Goal: Task Accomplishment & Management: Manage account settings

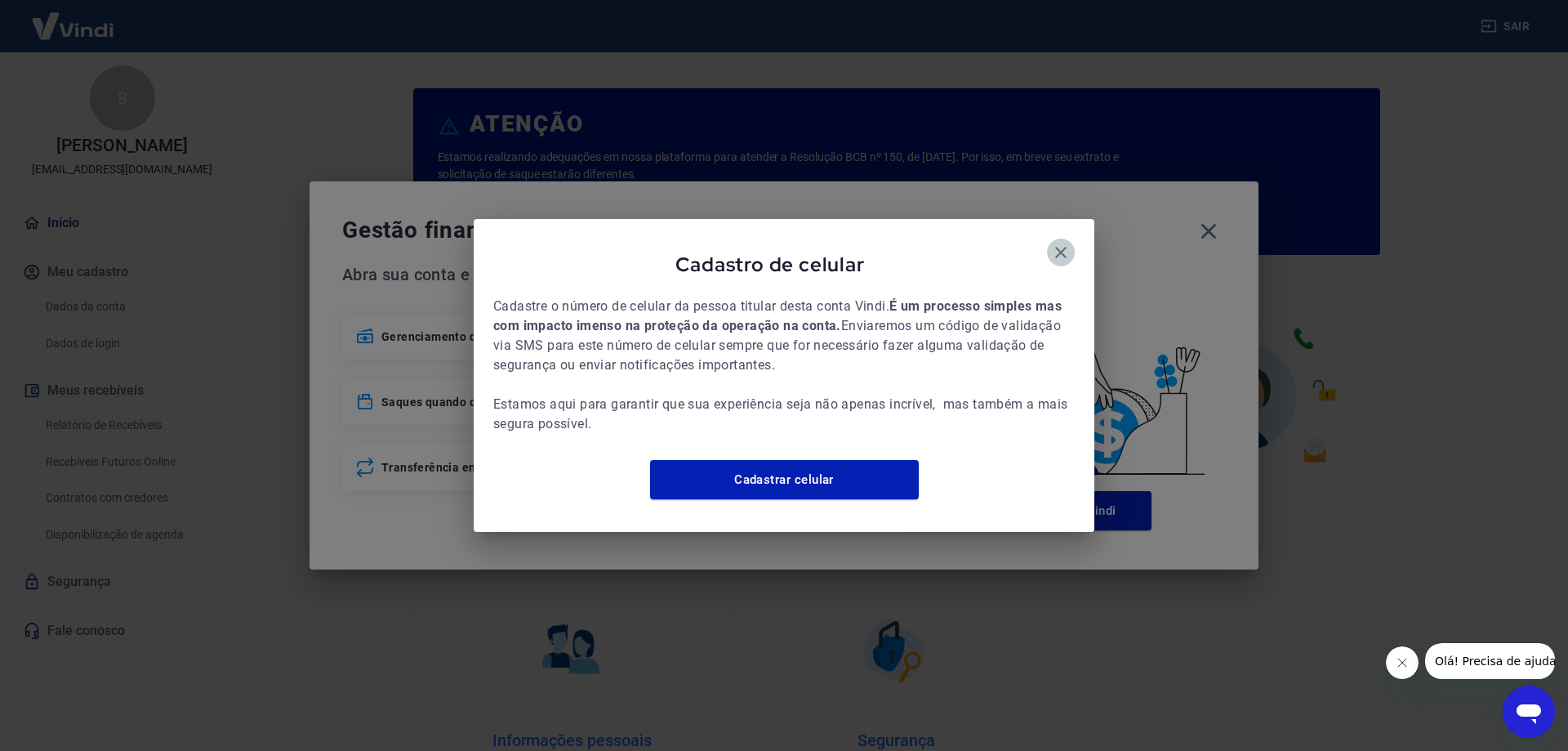
click at [1050, 239] on button "button" at bounding box center [1060, 252] width 27 height 27
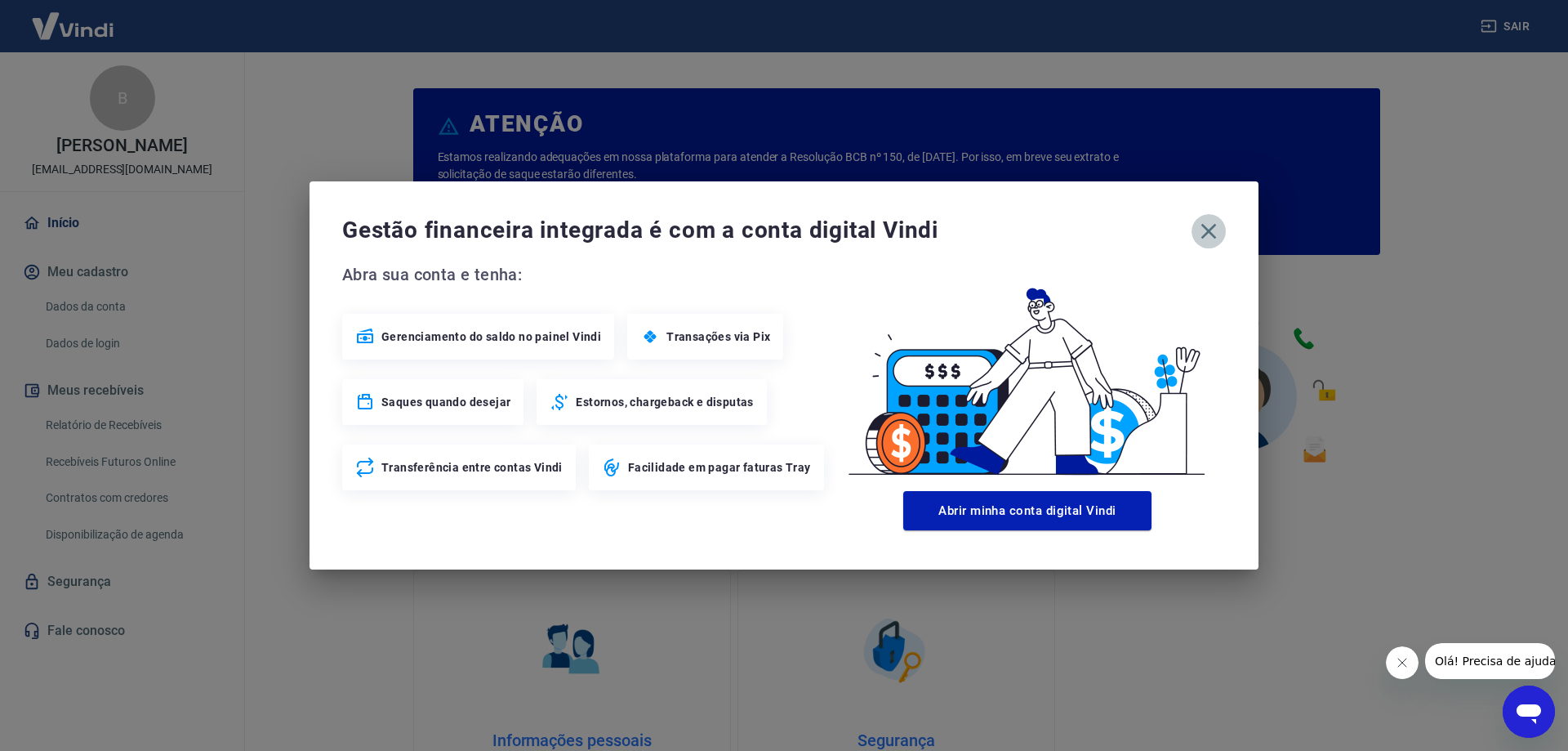
click at [1205, 240] on icon "button" at bounding box center [1208, 231] width 26 height 26
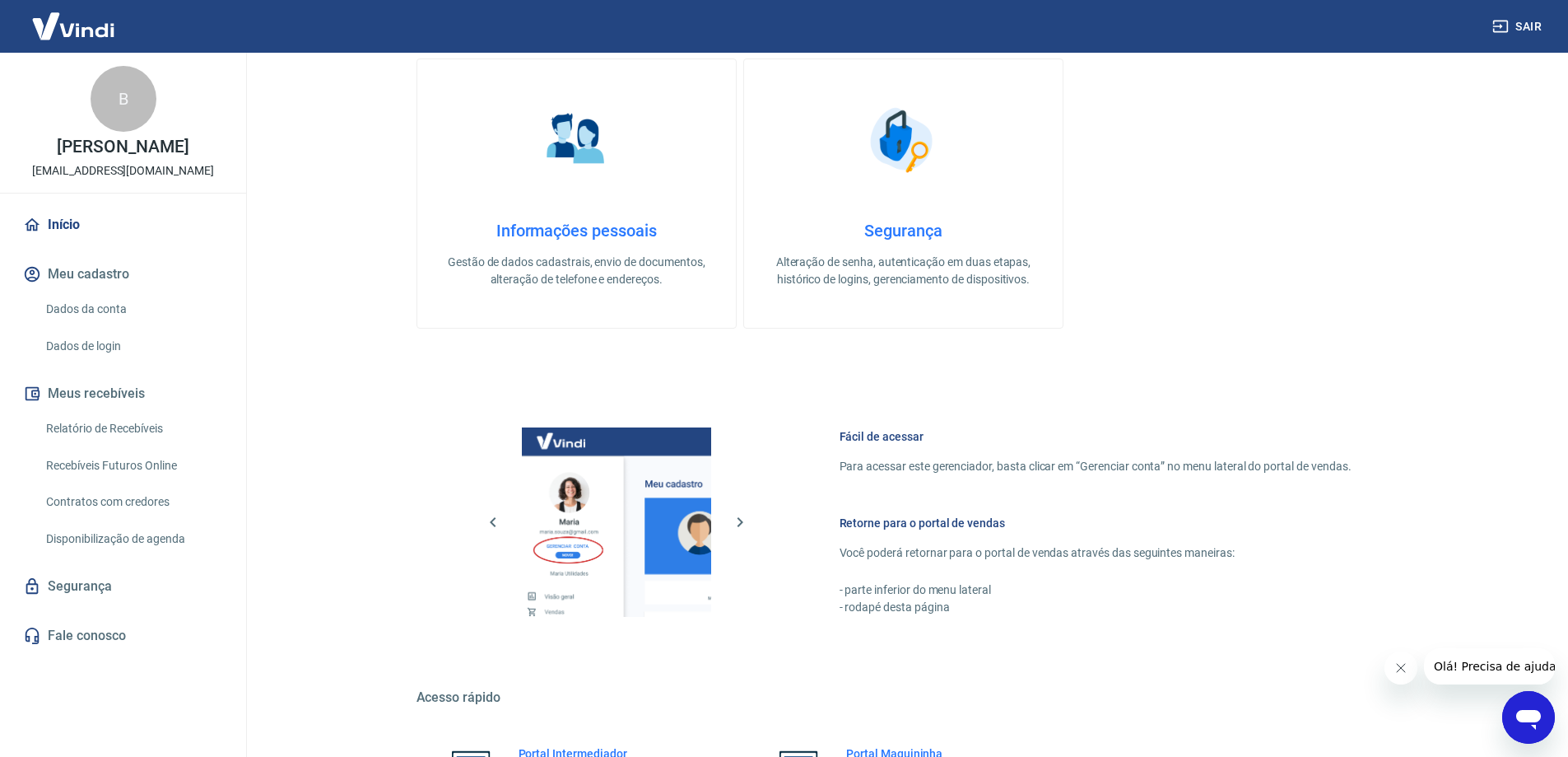
scroll to position [697, 0]
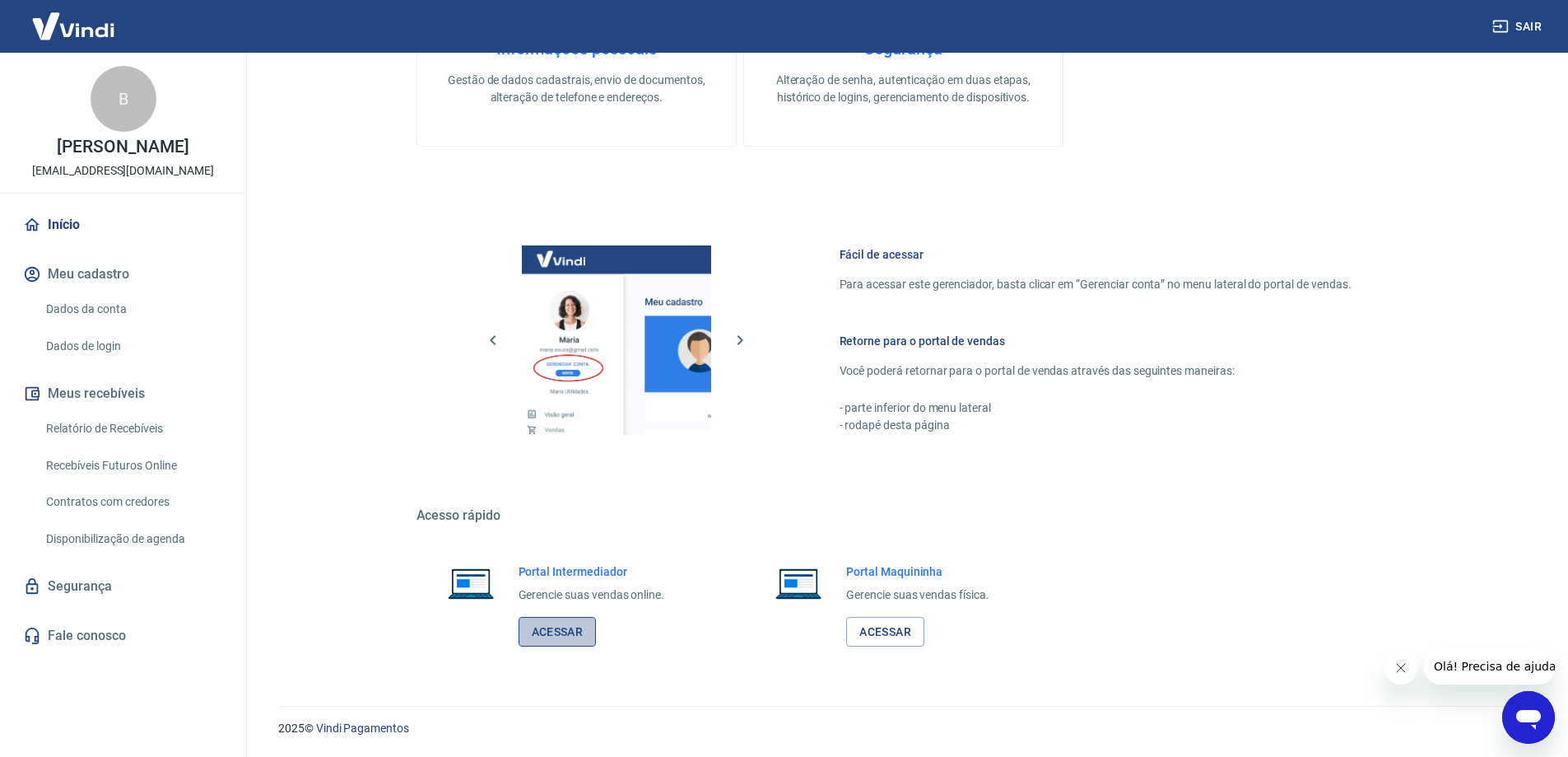
click at [548, 634] on link "Acessar" at bounding box center [558, 632] width 79 height 30
